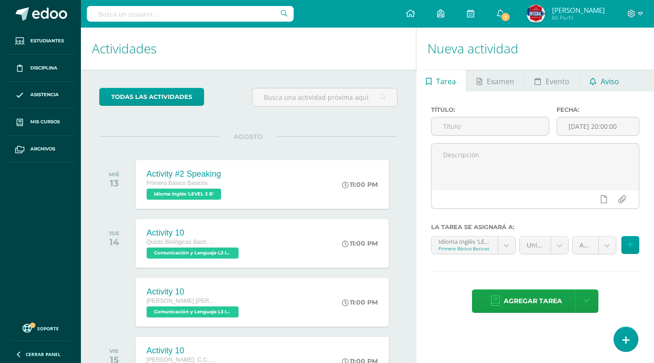
click at [611, 79] on span "Aviso" at bounding box center [610, 81] width 18 height 22
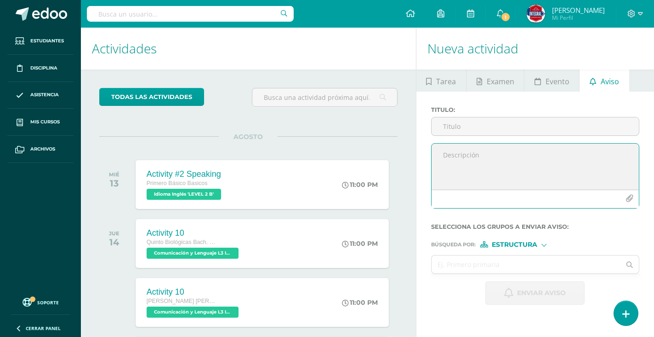
click at [481, 159] on textarea at bounding box center [535, 166] width 207 height 46
click at [478, 155] on textarea at bounding box center [535, 166] width 207 height 46
paste textarea "Buenas tardes estimados padres de familia [PERSON_NAME]. Les saluda [PERSON_NAM…"
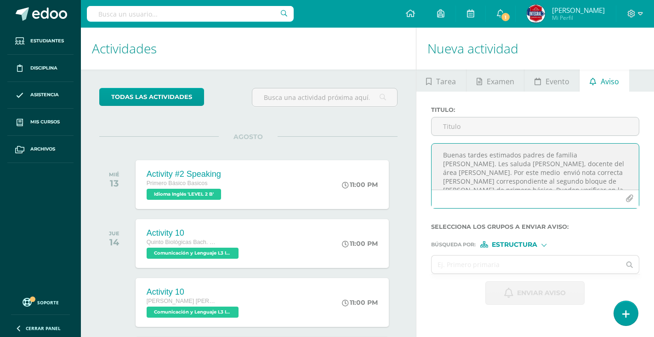
scroll to position [13, 0]
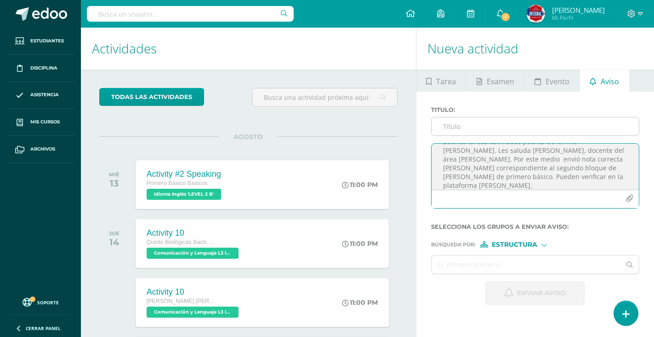
type textarea "Buenas tardes estimados padres de familia [PERSON_NAME]. Les saluda [PERSON_NAM…"
click at [473, 128] on input "Titulo :" at bounding box center [535, 126] width 207 height 18
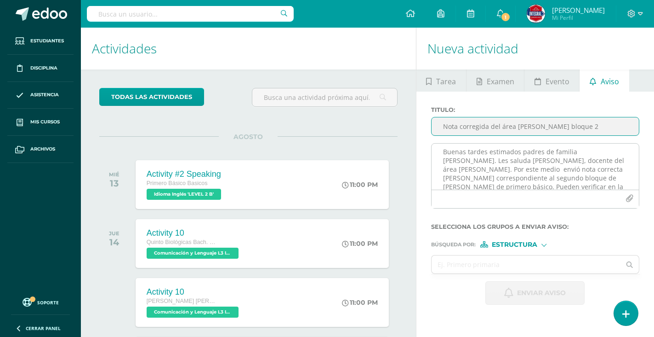
scroll to position [0, 0]
type input "Nota corregida del área [PERSON_NAME] bloque 2"
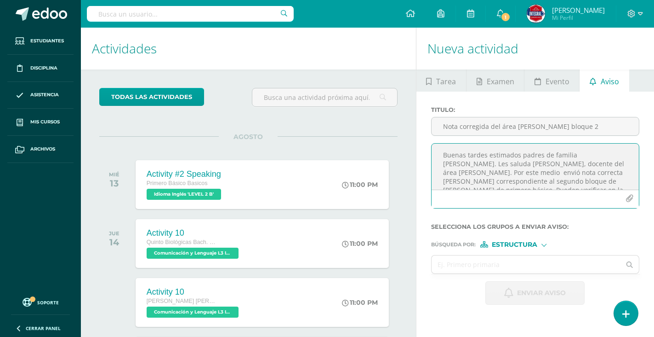
drag, startPoint x: 591, startPoint y: 158, endPoint x: 608, endPoint y: 152, distance: 18.3
click at [608, 152] on textarea "Buenas tardes estimados padres de familia [PERSON_NAME]. Les saluda [PERSON_NAM…" at bounding box center [535, 166] width 207 height 46
click at [549, 177] on textarea "Buenas tardes estimados padres de familia [PERSON_NAME]. Les saluda [PERSON_NAM…" at bounding box center [535, 166] width 207 height 46
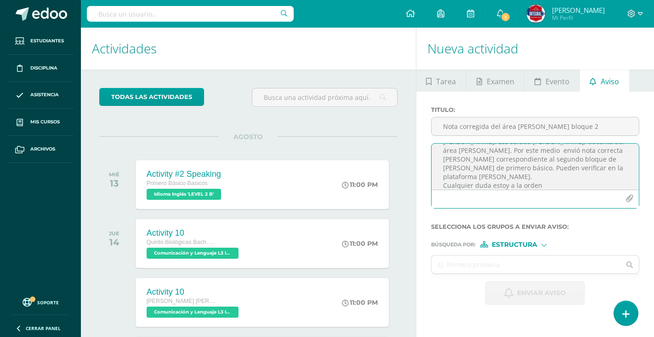
type textarea "Buenas tardes estimados padres de familia [PERSON_NAME]. Les saluda [PERSON_NAM…"
click at [531, 242] on span "Estructura" at bounding box center [515, 244] width 46 height 5
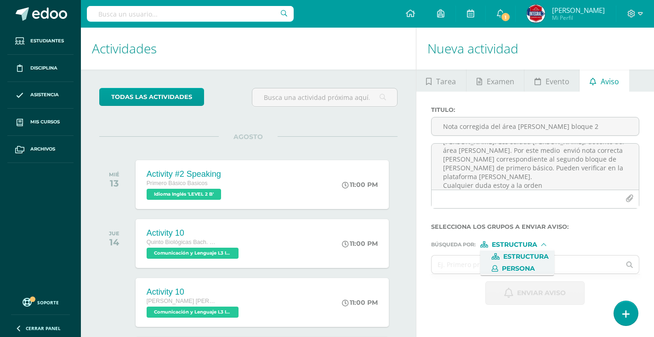
click at [523, 269] on span "Persona" at bounding box center [518, 268] width 33 height 5
click at [519, 267] on input "text" at bounding box center [526, 264] width 189 height 18
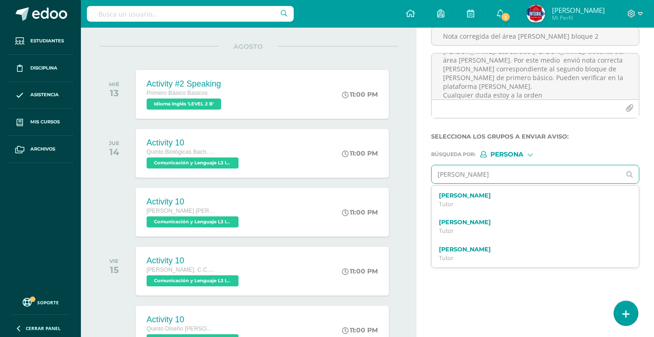
scroll to position [92, 0]
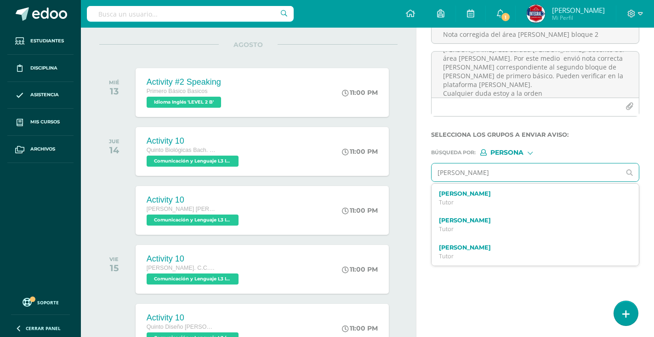
drag, startPoint x: 500, startPoint y: 177, endPoint x: 408, endPoint y: 149, distance: 96.6
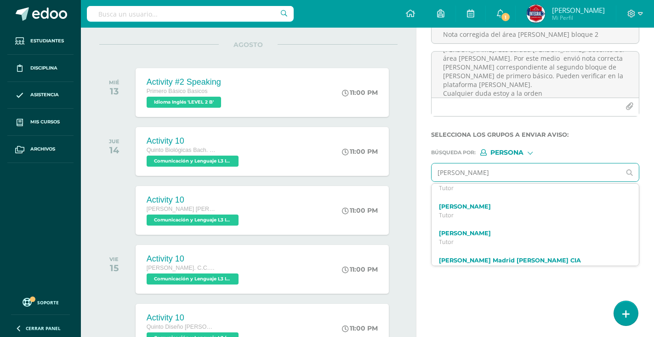
scroll to position [437, 0]
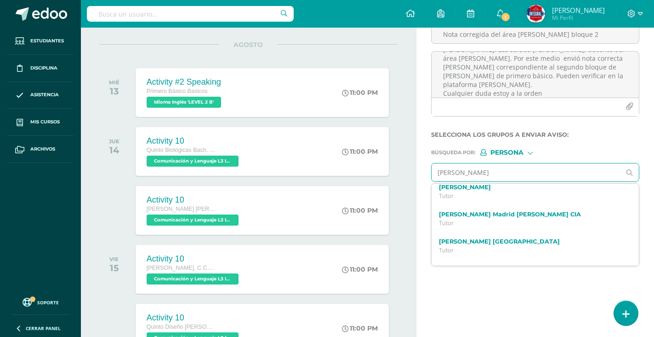
drag, startPoint x: 489, startPoint y: 174, endPoint x: 415, endPoint y: 165, distance: 75.1
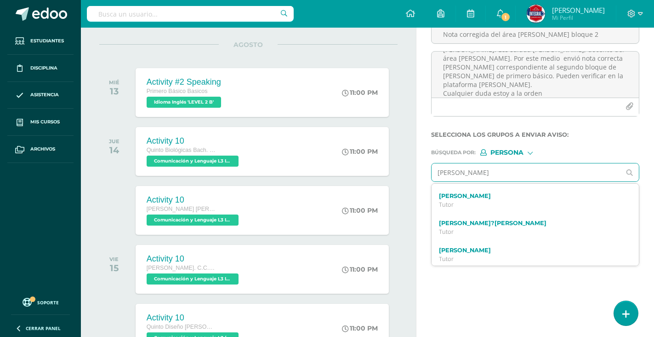
scroll to position [1516, 0]
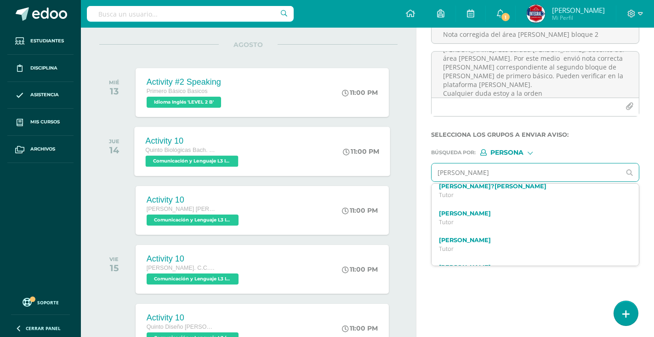
drag, startPoint x: 502, startPoint y: 173, endPoint x: 367, endPoint y: 160, distance: 135.3
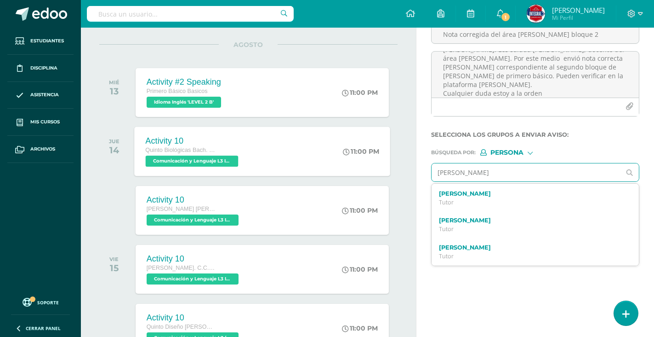
scroll to position [916, 0]
type input "A"
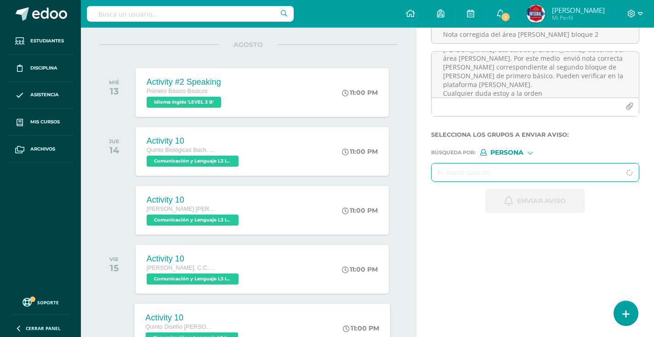
type input "c"
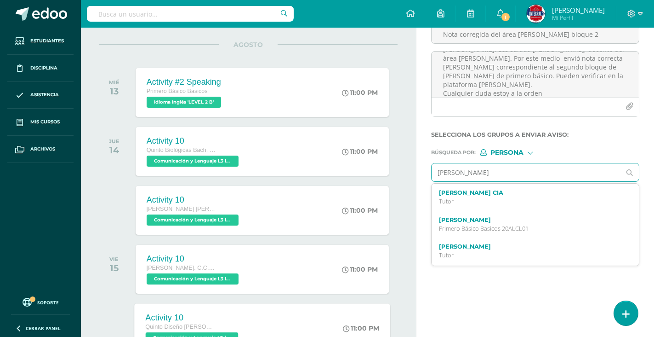
type input "[PERSON_NAME]"
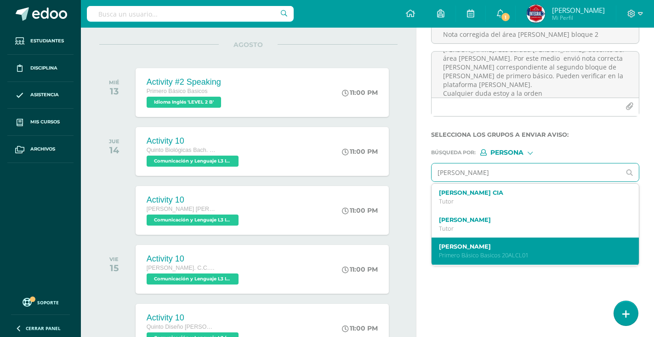
click at [504, 248] on label "[PERSON_NAME]" at bounding box center [531, 246] width 185 height 7
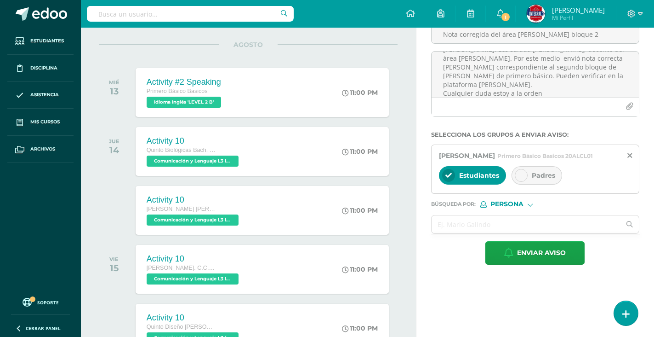
click at [523, 178] on icon at bounding box center [521, 175] width 6 height 6
click at [467, 230] on input "text" at bounding box center [526, 224] width 189 height 18
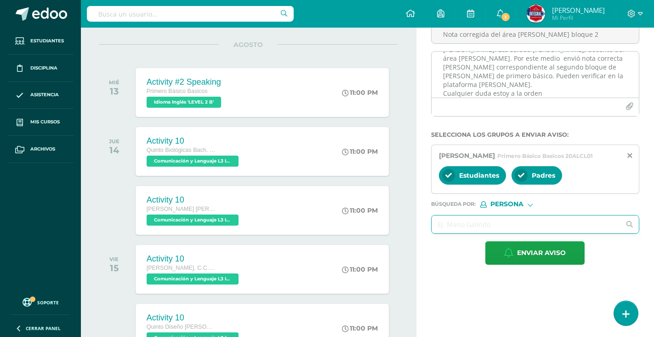
click at [625, 106] on button "button" at bounding box center [630, 106] width 18 height 18
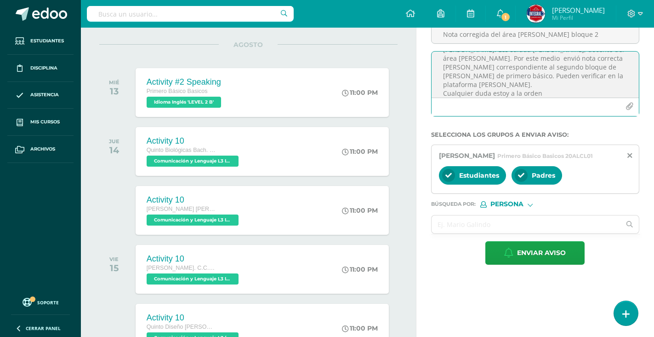
click at [464, 74] on textarea "Buenas tardes estimados padres de familia [PERSON_NAME]. Les saluda [PERSON_NAM…" at bounding box center [535, 75] width 207 height 46
type textarea "Buenas tardes estimados padres de familia [PERSON_NAME]. Les saluda [PERSON_NAM…"
click at [627, 105] on icon "button" at bounding box center [630, 107] width 8 height 8
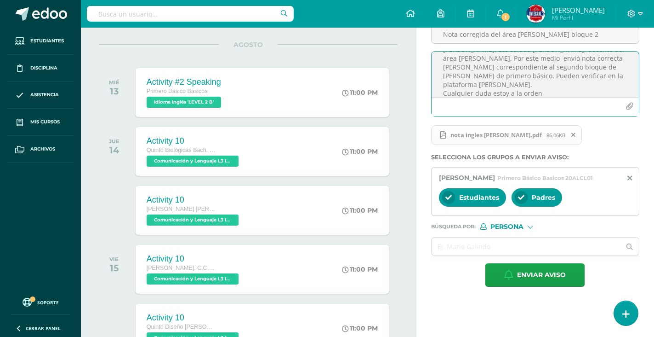
click at [459, 77] on textarea "Buenas tardes estimados padres de familia [PERSON_NAME]. Les saluda [PERSON_NAM…" at bounding box center [535, 75] width 207 height 46
click at [464, 74] on textarea "Buenas tardes estimados padres de familia [PERSON_NAME]. Les saluda [PERSON_NAM…" at bounding box center [535, 75] width 207 height 46
click at [461, 74] on textarea "Buenas tardes estimados padres de familia [PERSON_NAME]. Les saluda [PERSON_NAM…" at bounding box center [535, 75] width 207 height 46
click at [538, 285] on span "Enviar aviso" at bounding box center [541, 274] width 49 height 23
